Goal: Communication & Community: Answer question/provide support

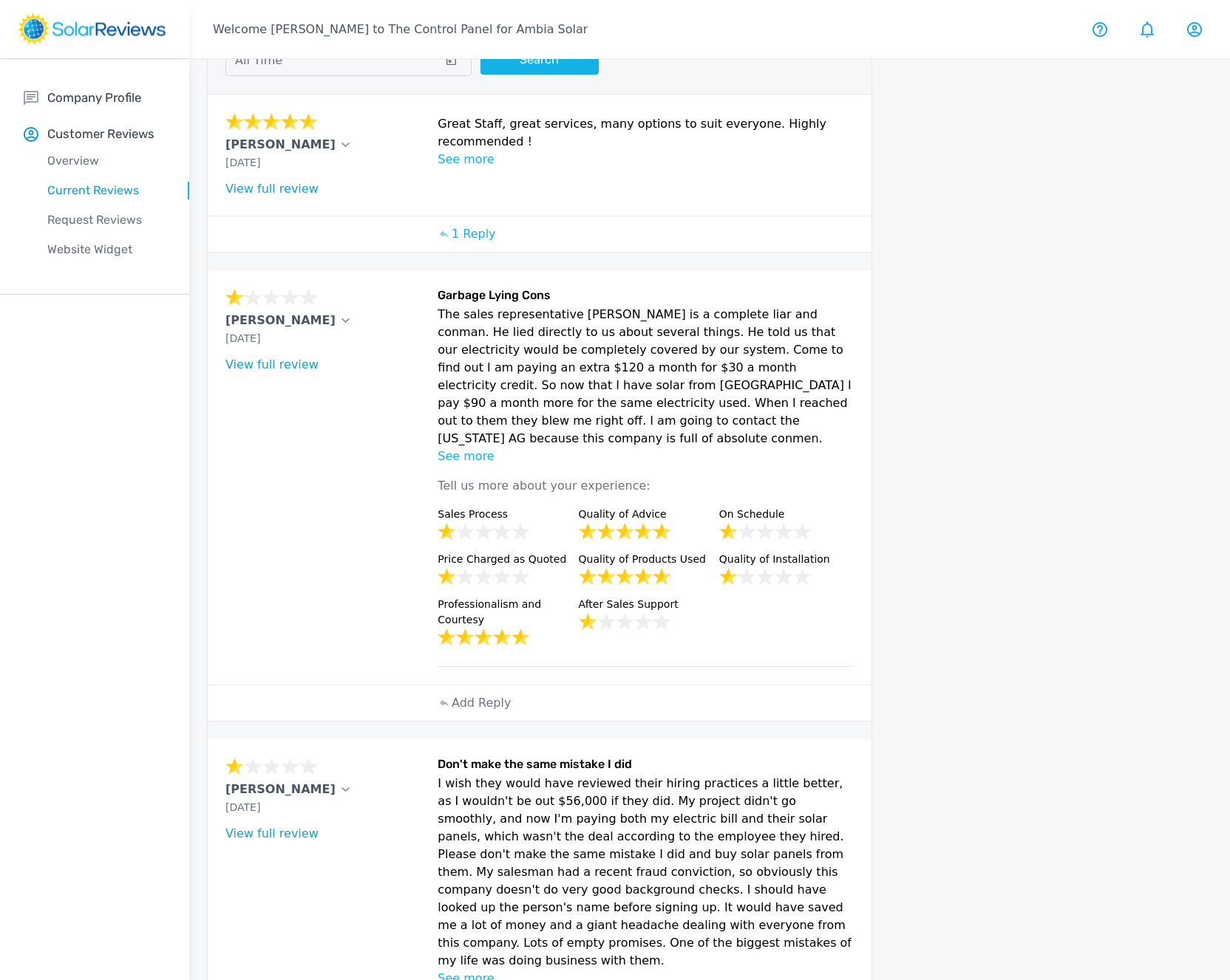
scroll to position [107, 0]
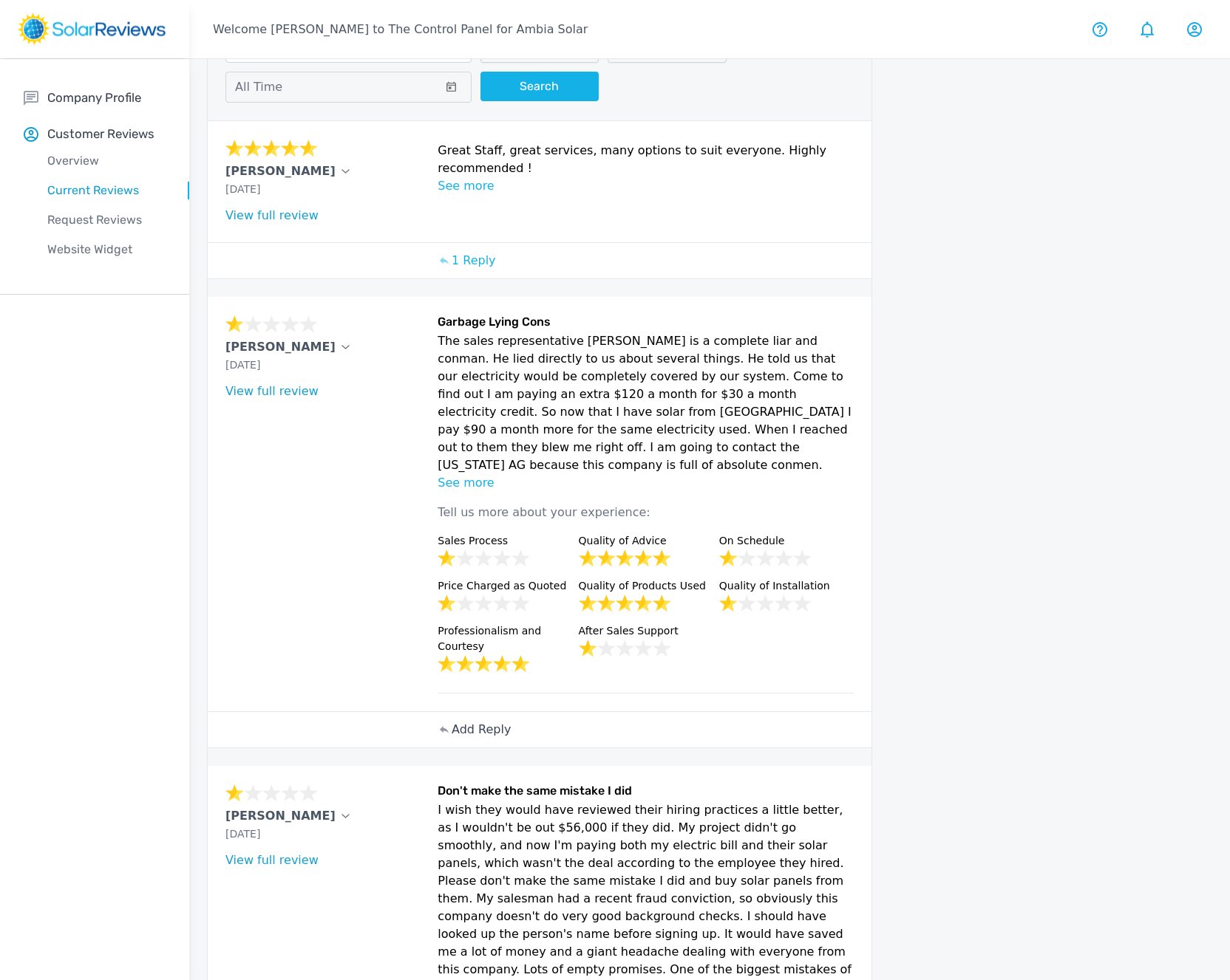
click at [487, 712] on div "Add Reply" at bounding box center [475, 729] width 89 height 35
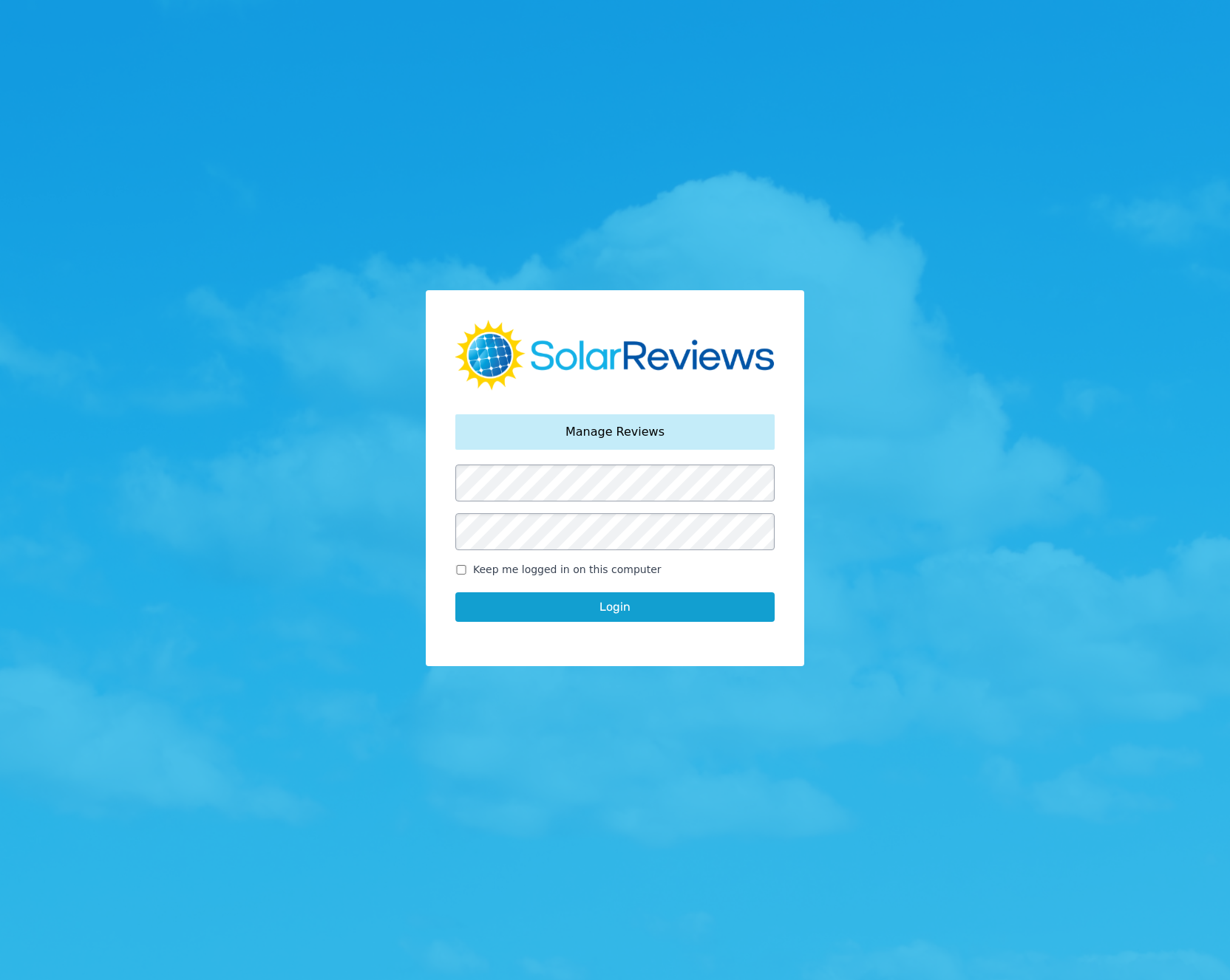
click at [348, 653] on div "Your password has been reset. Manage Reviews Keep me logged in on this computer…" at bounding box center [615, 490] width 1230 height 980
click at [627, 613] on button "Login" at bounding box center [615, 607] width 319 height 29
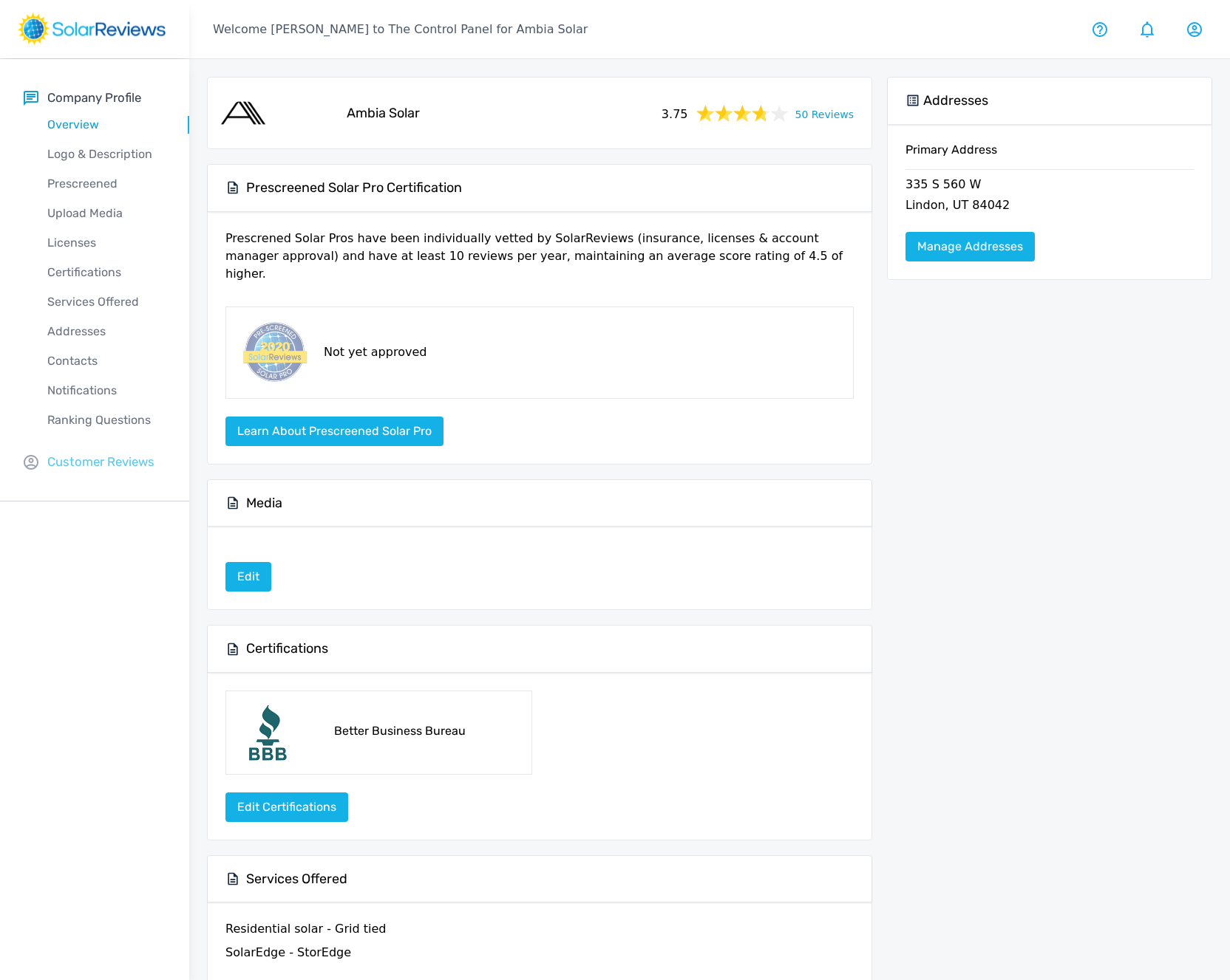
click at [64, 460] on p "Customer Reviews" at bounding box center [100, 462] width 107 height 19
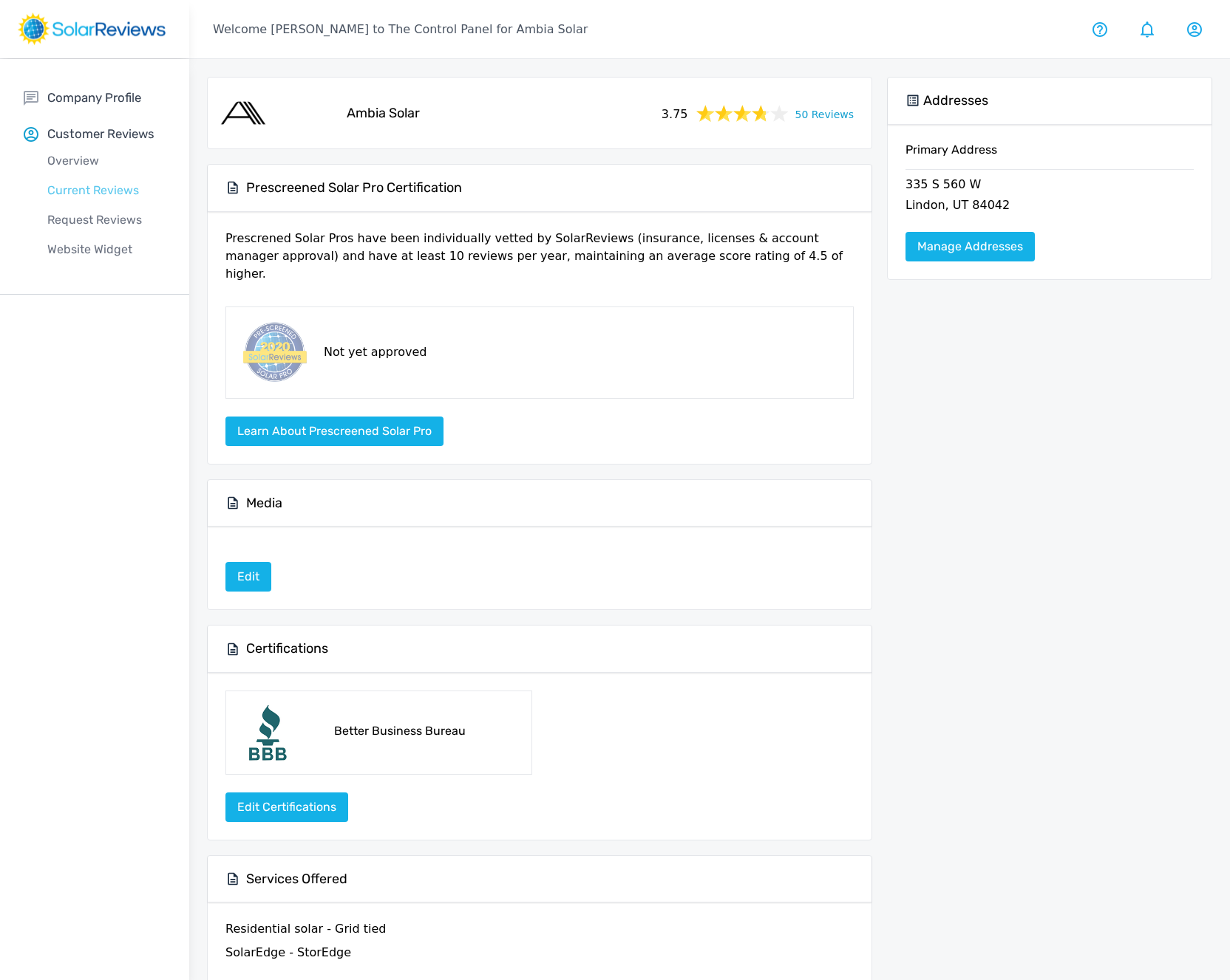
click at [90, 190] on p "Current Reviews" at bounding box center [106, 191] width 166 height 18
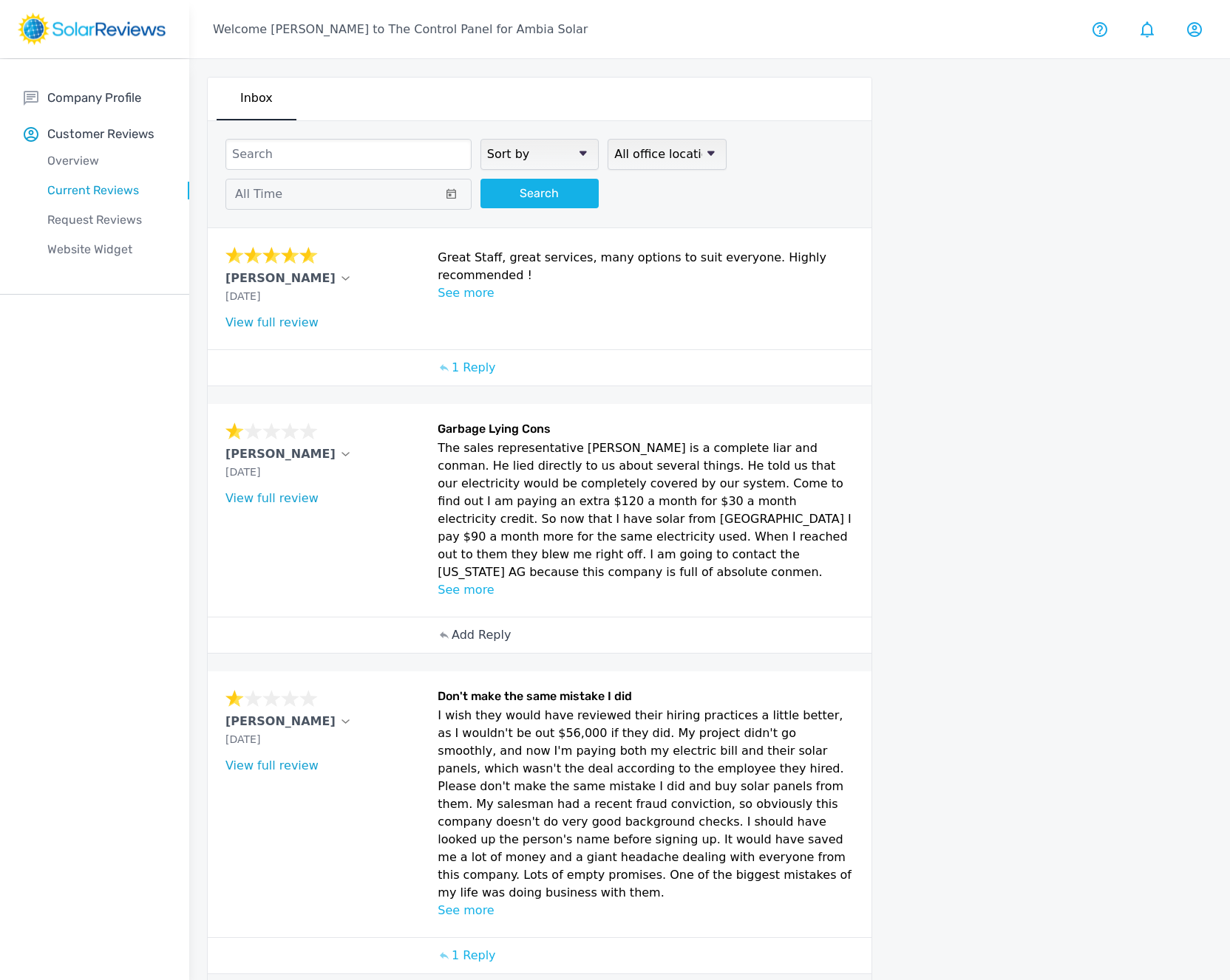
click at [477, 627] on p "Add Reply" at bounding box center [481, 636] width 59 height 18
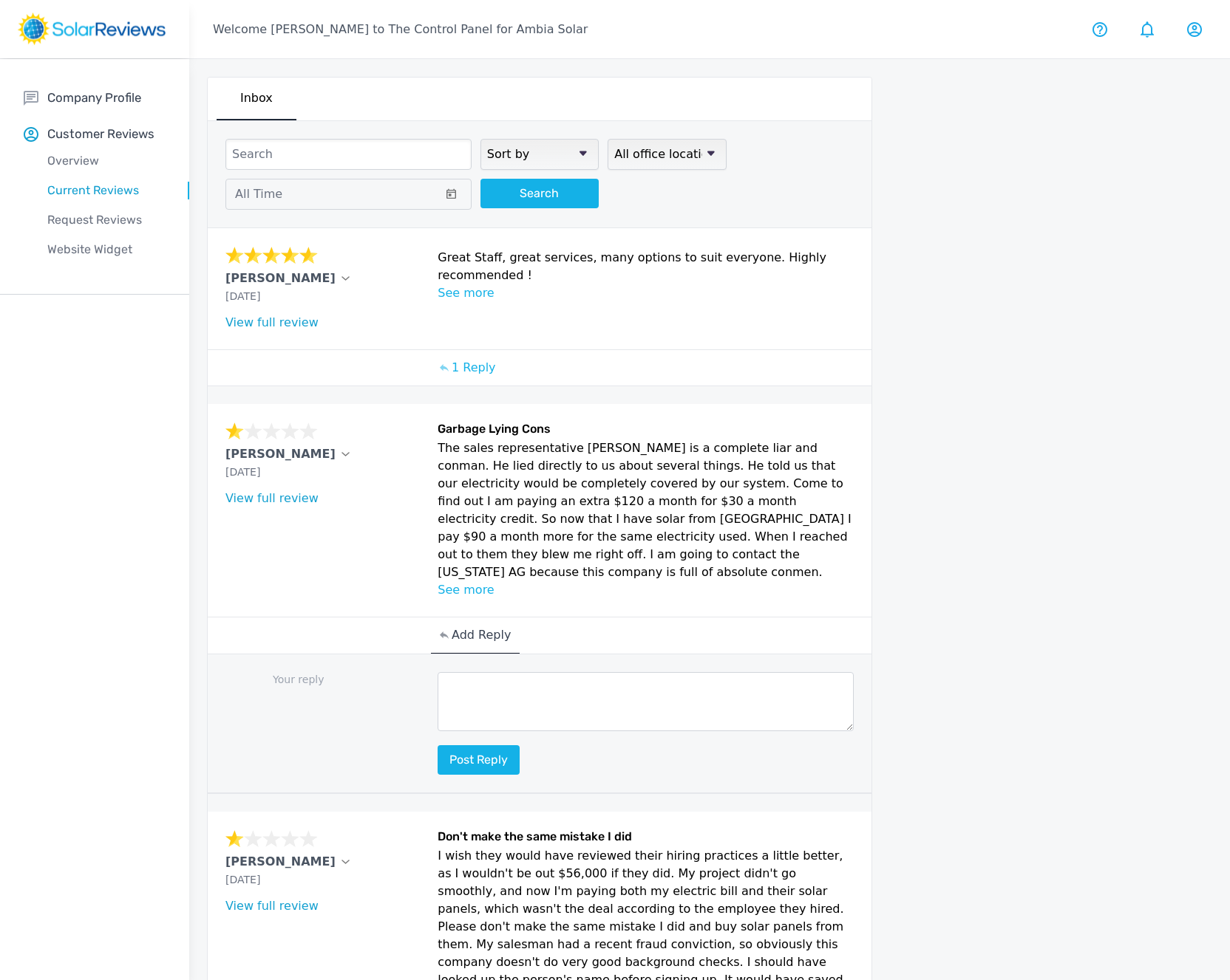
click at [511, 672] on textarea at bounding box center [646, 702] width 416 height 59
paste textarea "Hi [PERSON_NAME]. Thank you for taking the time to leave this feedback. We unde…"
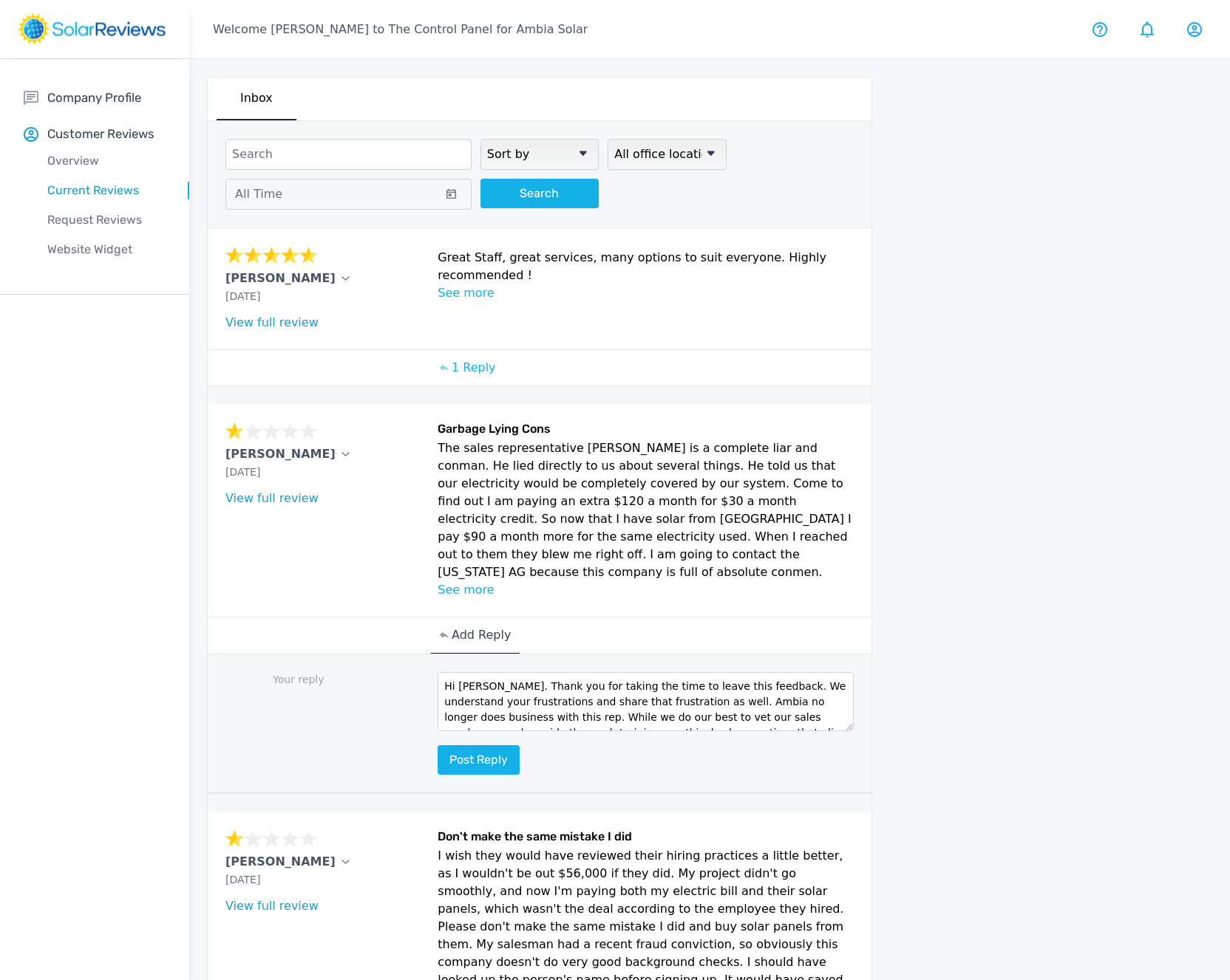
scroll to position [40, 0]
paste textarea "We are happy to see that your system has already produced 61% of the estimated …"
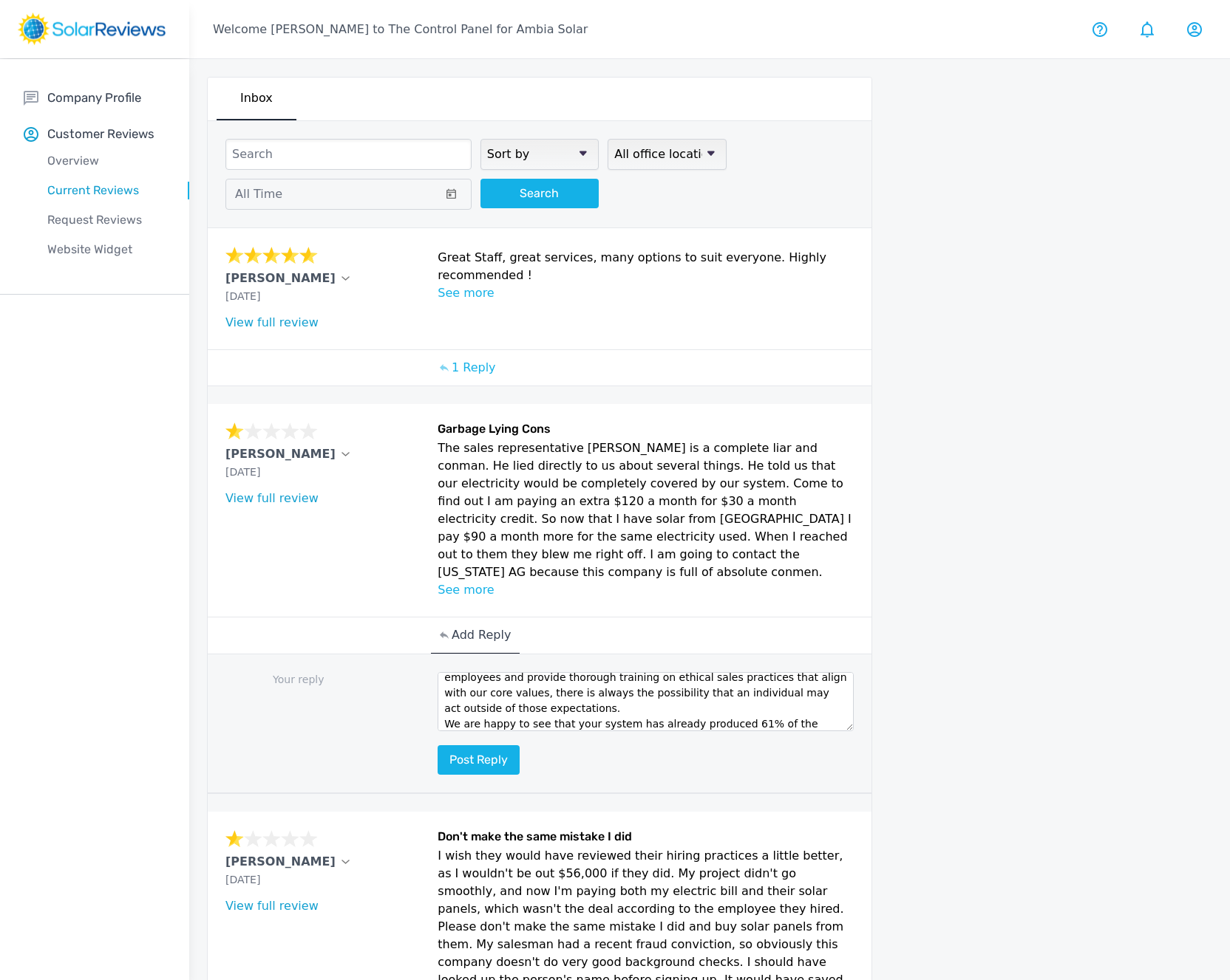
scroll to position [149, 0]
type textarea "Hi [PERSON_NAME]. Thank you for taking the time to leave this feedback. We unde…"
click at [467, 746] on button "Post reply" at bounding box center [478, 760] width 82 height 29
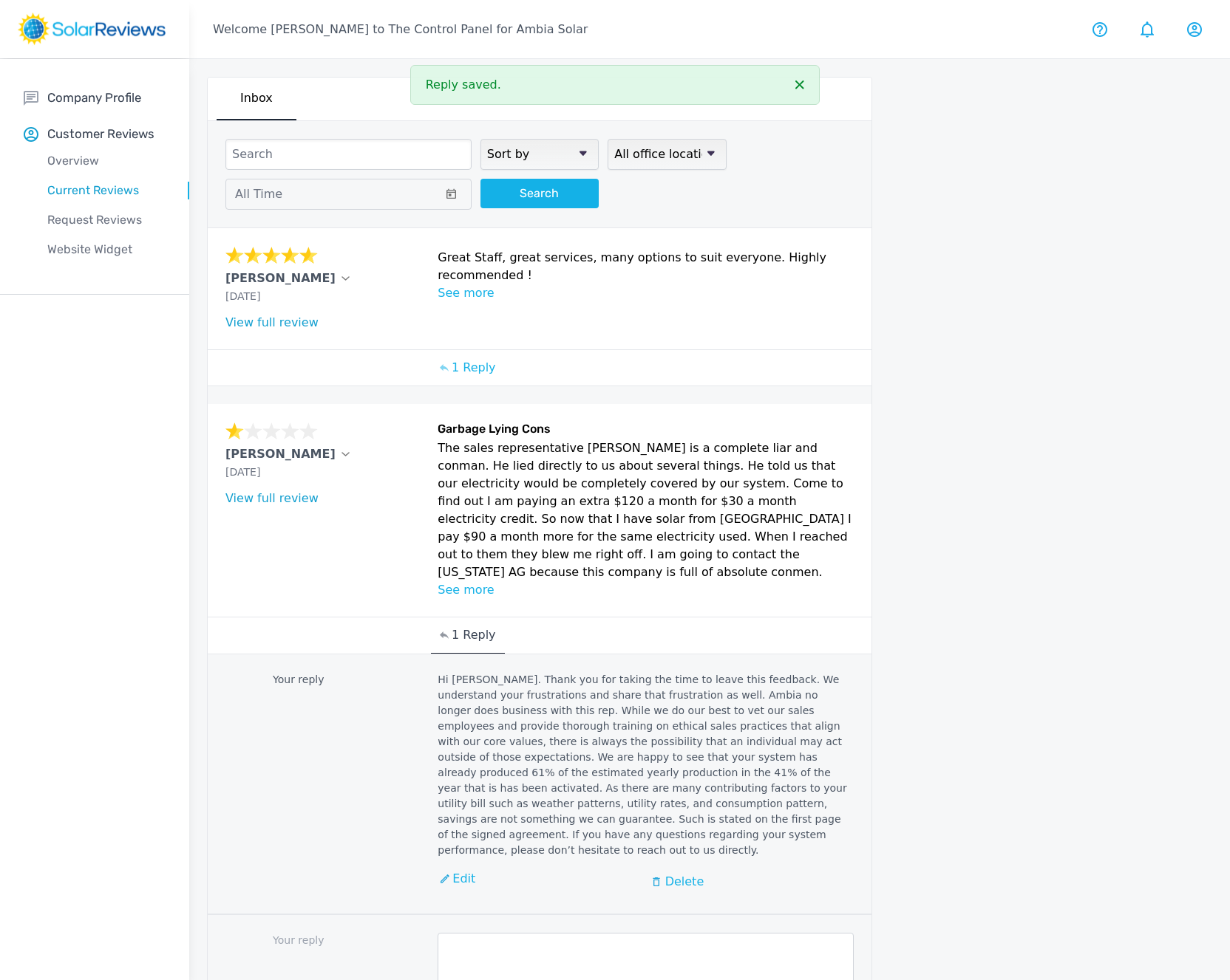
scroll to position [0, 0]
